Goal: Transaction & Acquisition: Purchase product/service

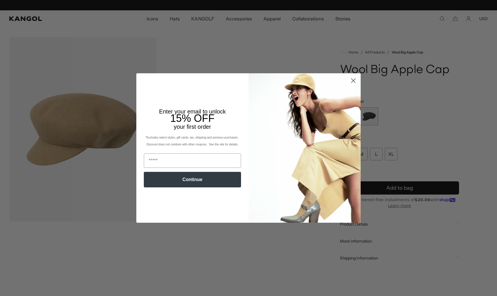
scroll to position [0, 118]
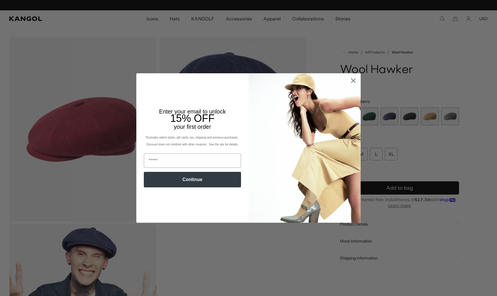
scroll to position [0, 118]
